Goal: Transaction & Acquisition: Purchase product/service

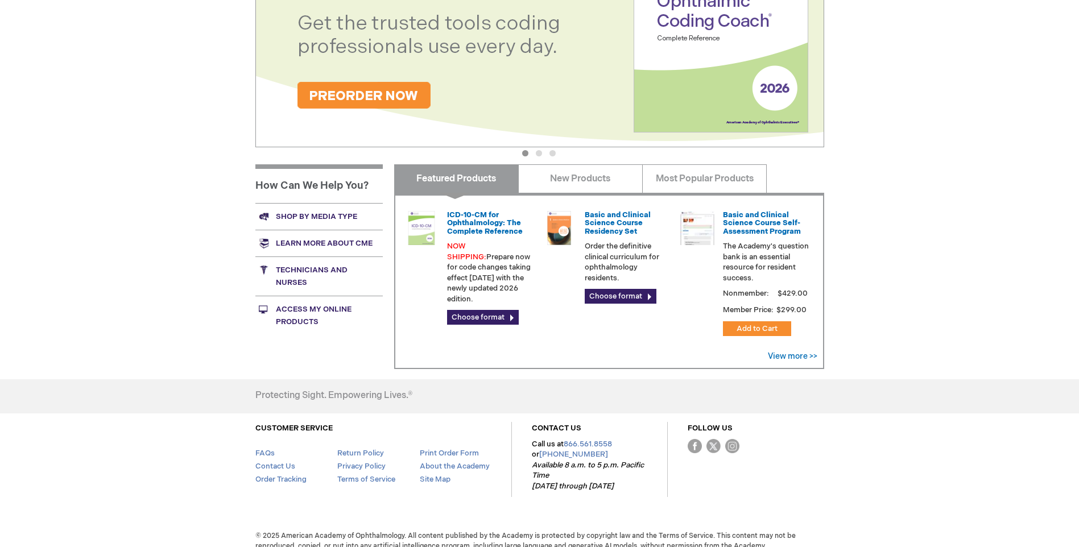
scroll to position [308, 0]
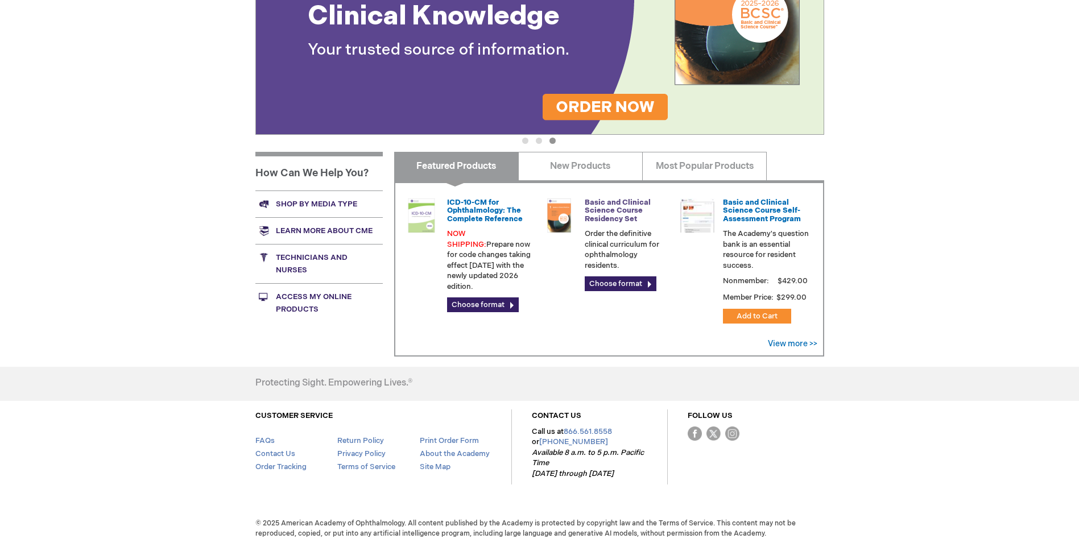
click at [600, 208] on link "Basic and Clinical Science Course Residency Set" at bounding box center [618, 211] width 66 height 26
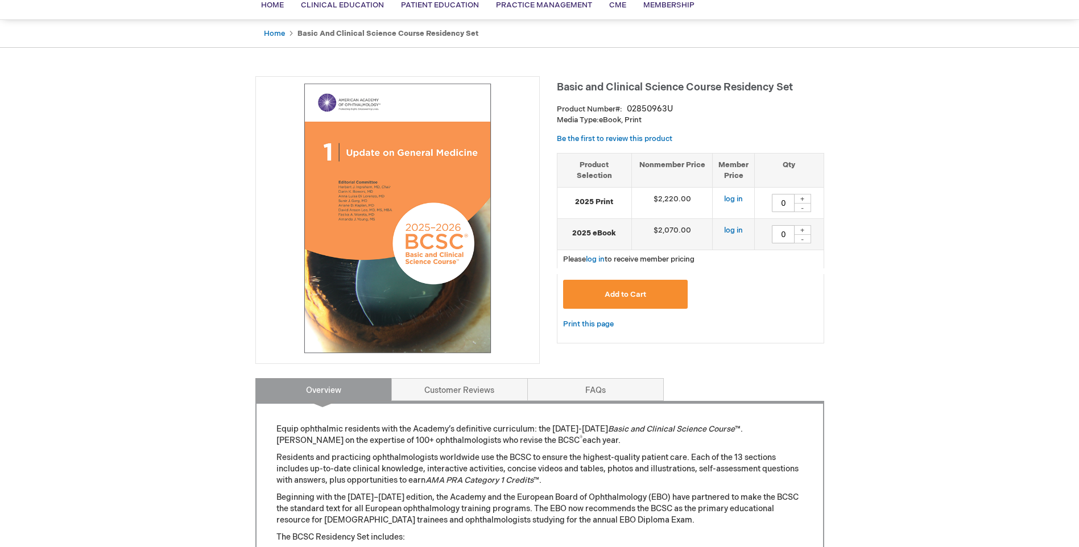
scroll to position [57, 0]
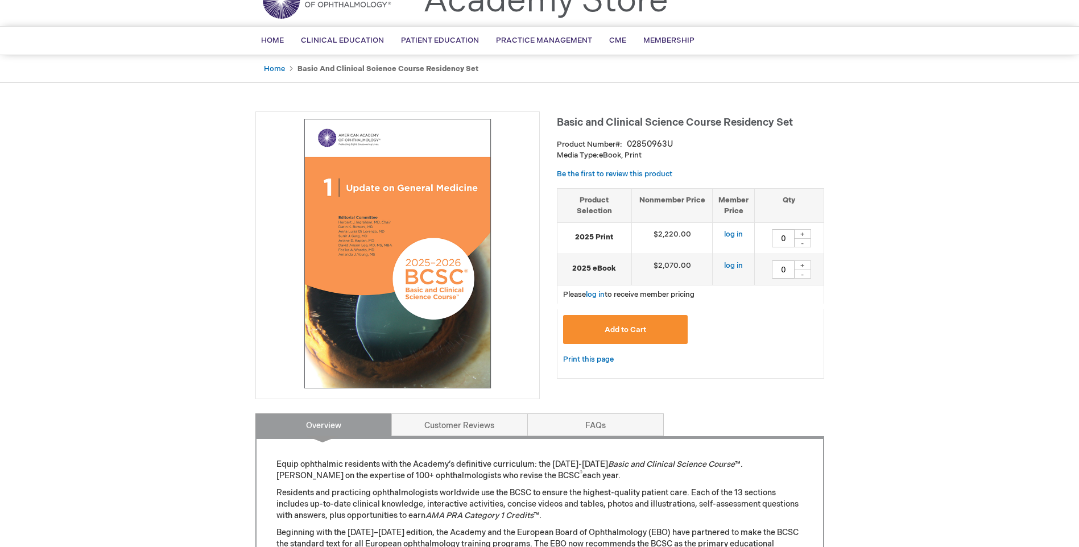
click at [558, 121] on span "Basic and Clinical Science Course Residency Set" at bounding box center [675, 123] width 236 height 12
drag, startPoint x: 558, startPoint y: 121, endPoint x: 709, endPoint y: 119, distance: 151.3
click at [709, 119] on span "Basic and Clinical Science Course Residency Set" at bounding box center [675, 123] width 236 height 12
drag, startPoint x: 709, startPoint y: 119, endPoint x: 644, endPoint y: 119, distance: 65.4
copy span "Basic and Clinical Science Course"
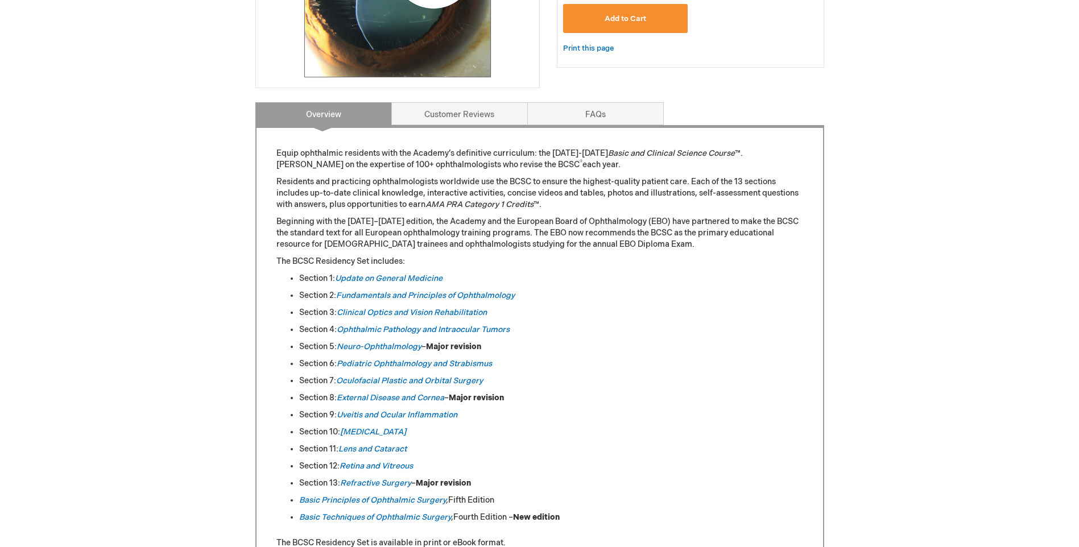
scroll to position [341, 0]
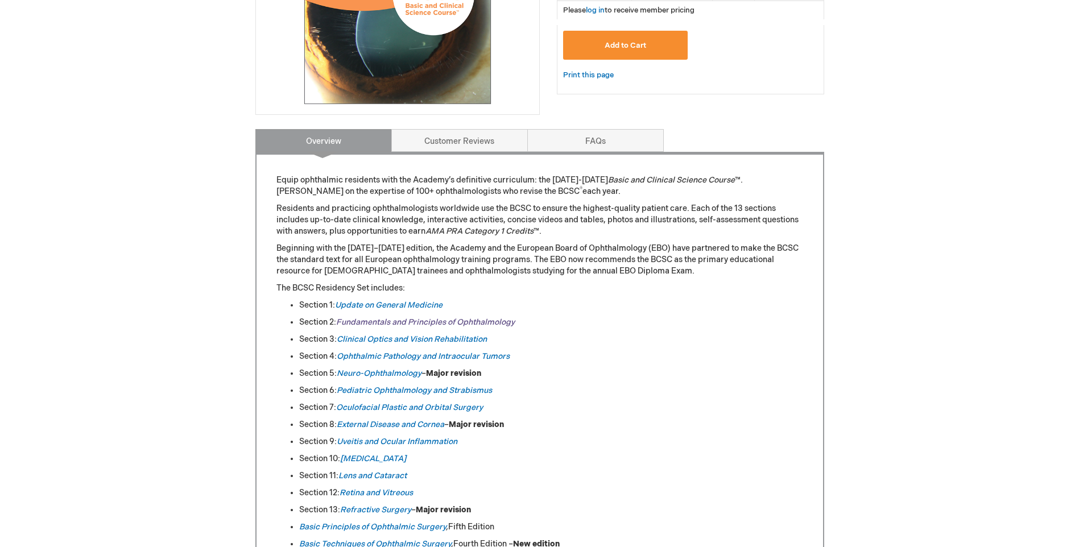
click at [359, 320] on link "Fundamentals and Principles of Ophthalmology" at bounding box center [425, 322] width 179 height 10
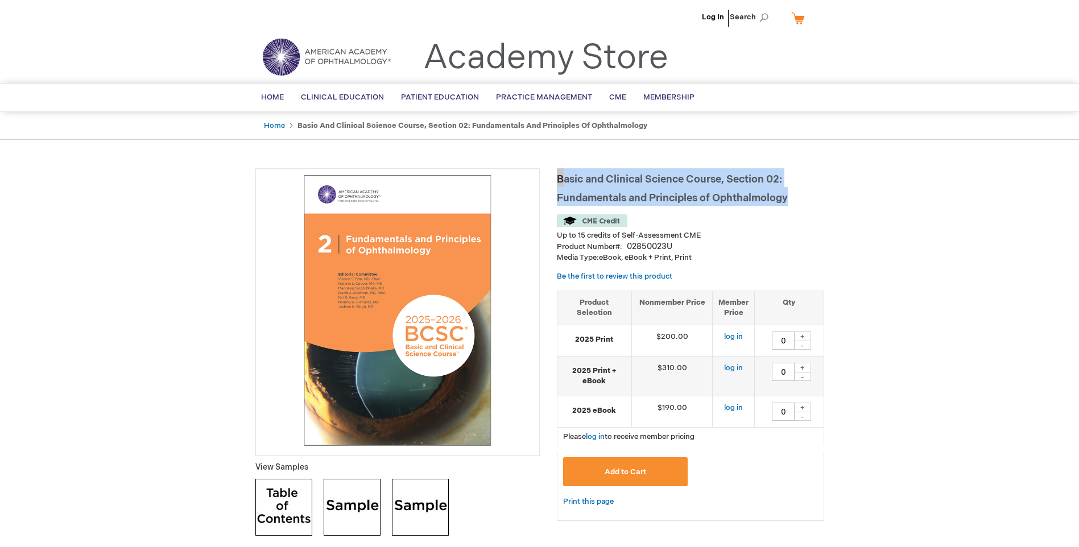
drag, startPoint x: 558, startPoint y: 178, endPoint x: 791, endPoint y: 197, distance: 234.1
click at [791, 197] on h1 "Basic and Clinical Science Course, Section 02: Fundamentals and Principles of O…" at bounding box center [690, 187] width 267 height 38
copy span "Basic and Clinical Science Course, Section 02: Fundamentals and Principles of O…"
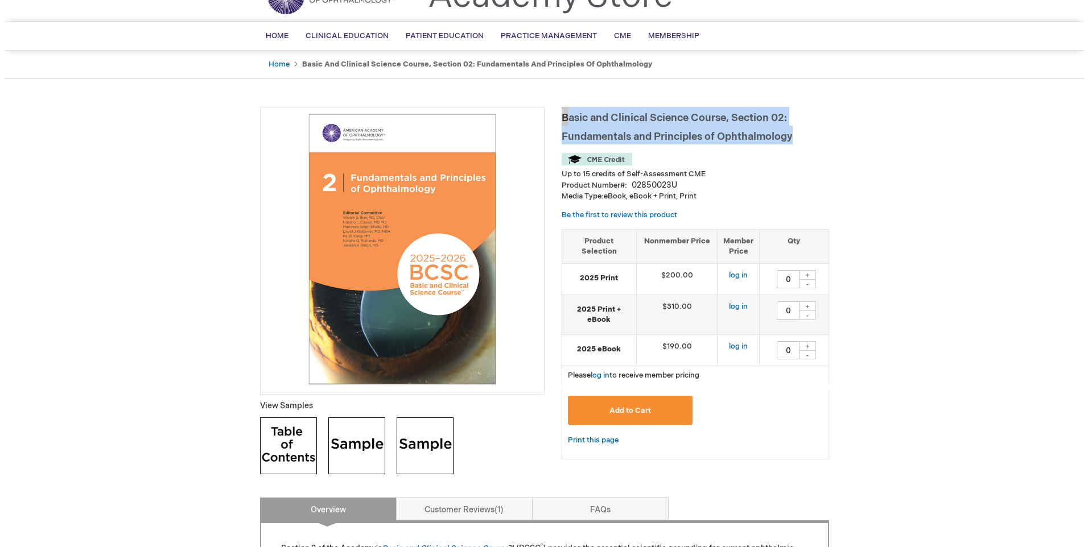
scroll to position [57, 0]
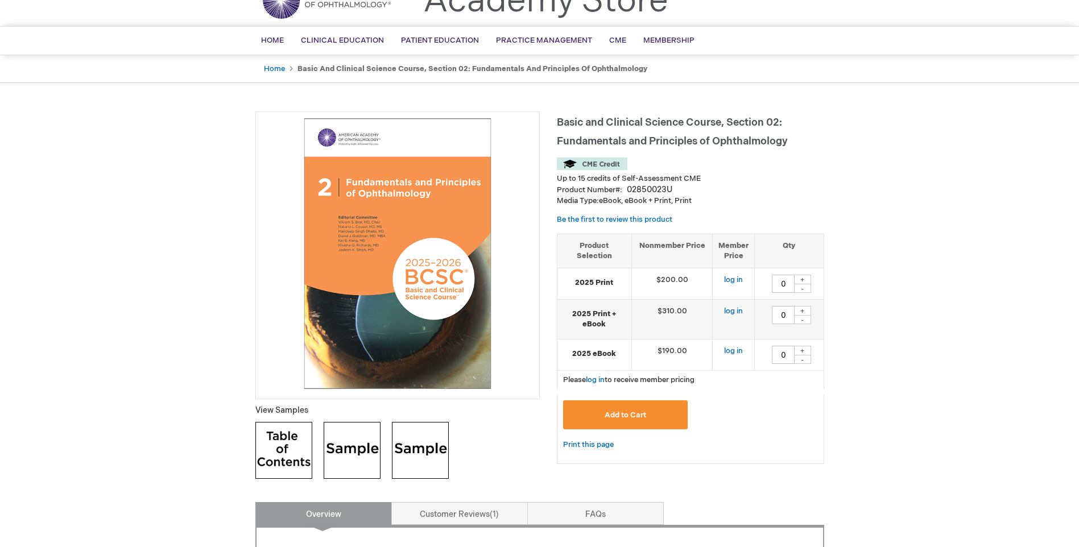
click at [803, 277] on div "+" at bounding box center [802, 280] width 17 height 10
type input "1"
click at [624, 417] on span "Add to Cart" at bounding box center [626, 415] width 42 height 9
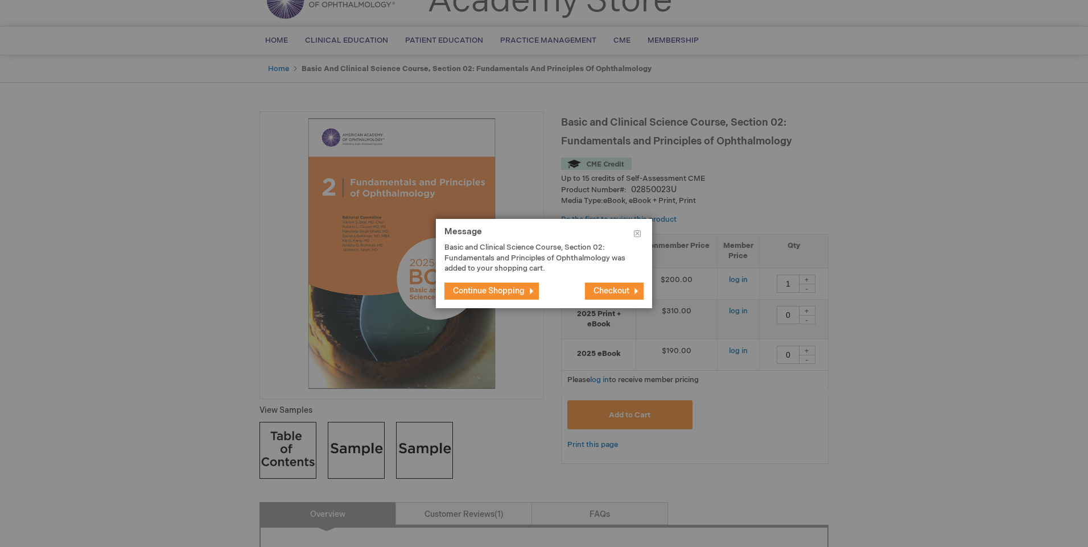
click at [605, 288] on span "Checkout" at bounding box center [611, 291] width 36 height 10
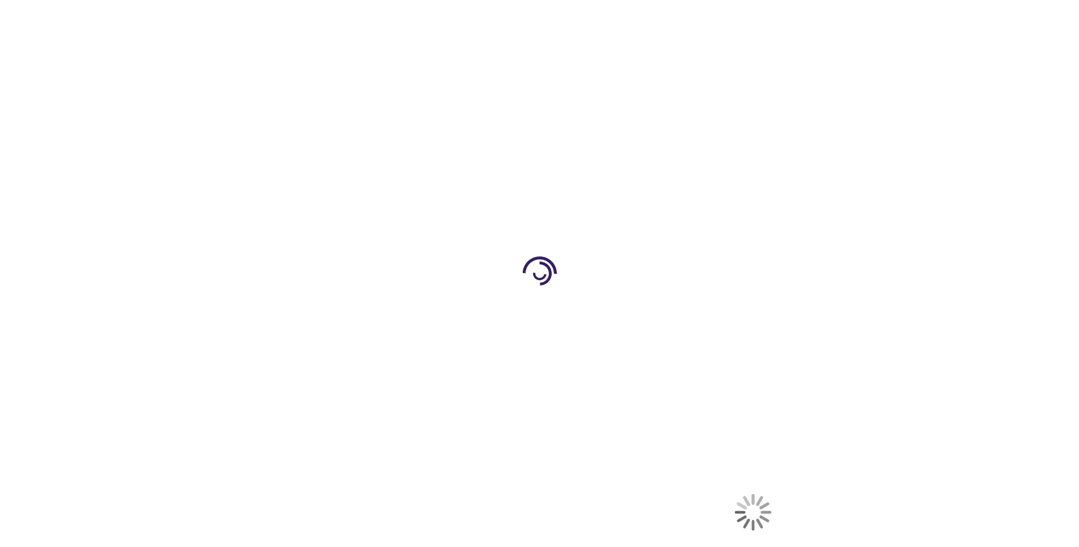
select select "US"
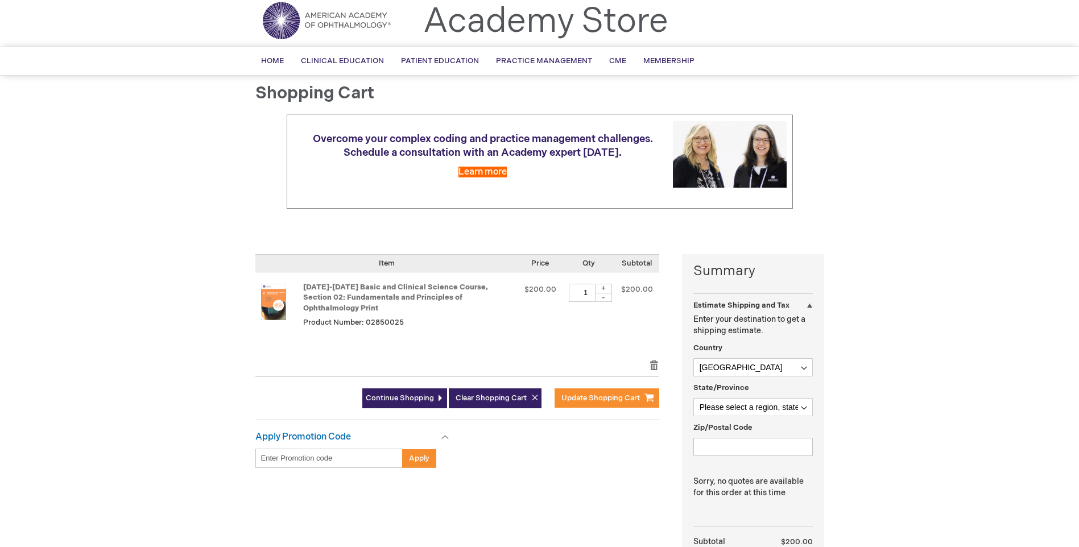
scroll to position [57, 0]
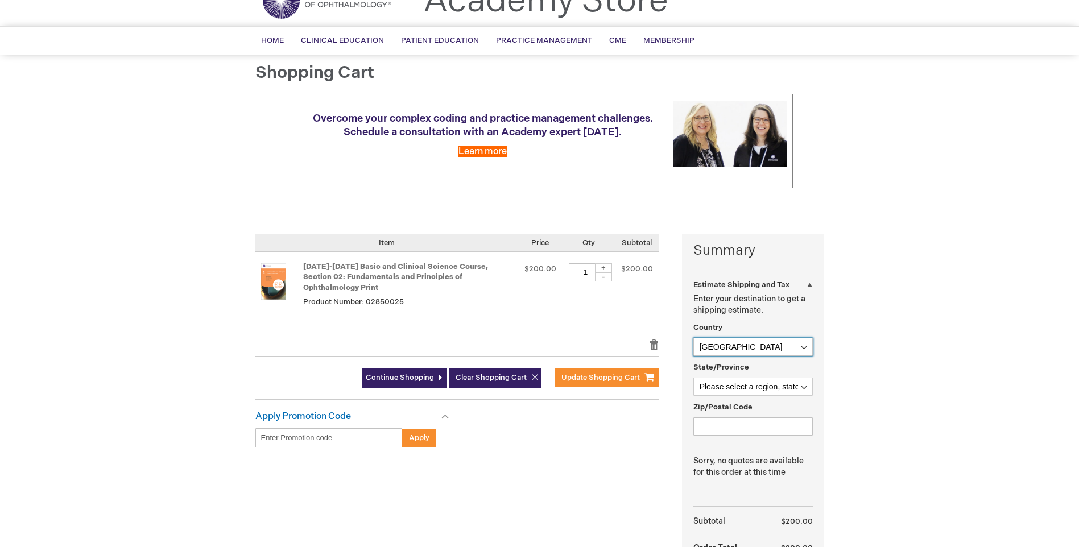
click at [752, 342] on select "Afghanistan Åland Islands Albania Algeria American Samoa Andorra Angola Anguill…" at bounding box center [753, 347] width 119 height 18
drag, startPoint x: 700, startPoint y: 341, endPoint x: 691, endPoint y: 339, distance: 8.8
click at [694, 339] on select "Afghanistan Åland Islands Albania Algeria American Samoa Andorra Angola Anguill…" at bounding box center [753, 347] width 119 height 18
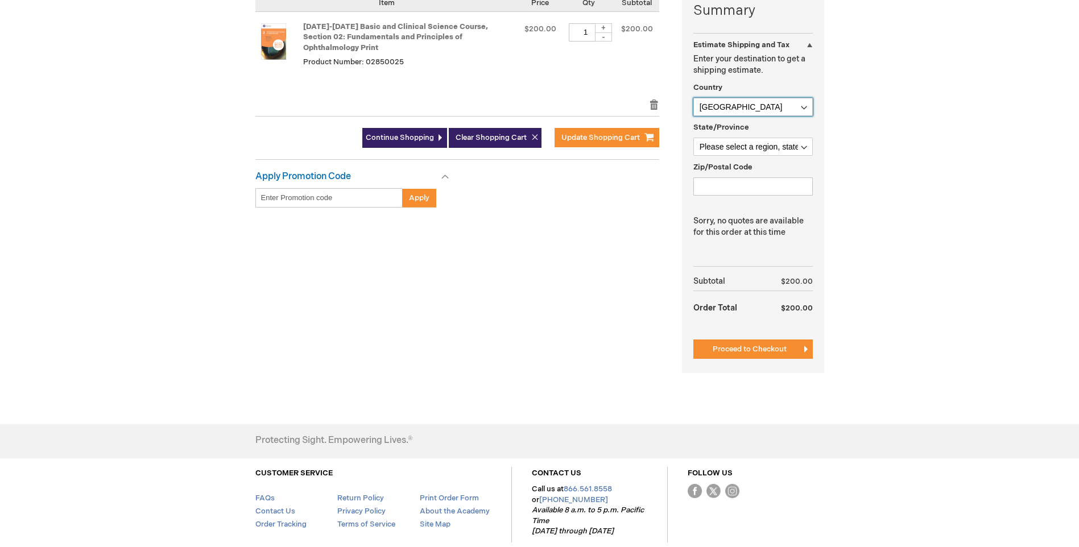
scroll to position [13, 0]
